Goal: Navigation & Orientation: Understand site structure

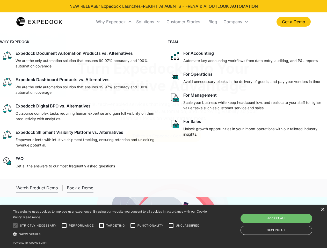
click at [114, 22] on div "Why Expedock" at bounding box center [111, 21] width 30 height 5
click at [148, 22] on div "Solutions" at bounding box center [145, 21] width 18 height 5
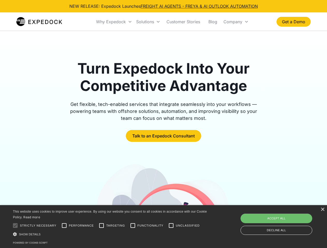
click at [236, 22] on div "Company" at bounding box center [232, 21] width 19 height 5
click at [15, 226] on div at bounding box center [15, 226] width 10 height 10
click at [64, 226] on input "Performance" at bounding box center [64, 226] width 10 height 10
checkbox input "true"
click at [101, 226] on input "Targeting" at bounding box center [101, 226] width 10 height 10
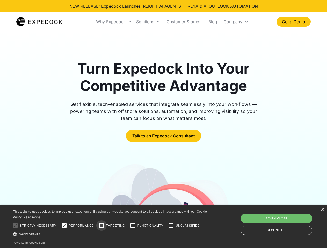
checkbox input "true"
click at [133, 226] on input "Functionality" at bounding box center [133, 226] width 10 height 10
checkbox input "true"
click at [171, 226] on input "Unclassified" at bounding box center [171, 226] width 10 height 10
checkbox input "true"
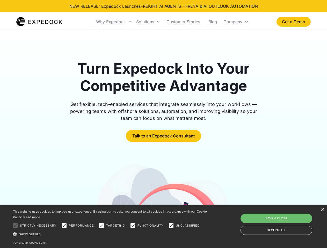
click at [111, 234] on div "Show details Hide details" at bounding box center [111, 234] width 196 height 5
